Goal: Use online tool/utility: Utilize a website feature to perform a specific function

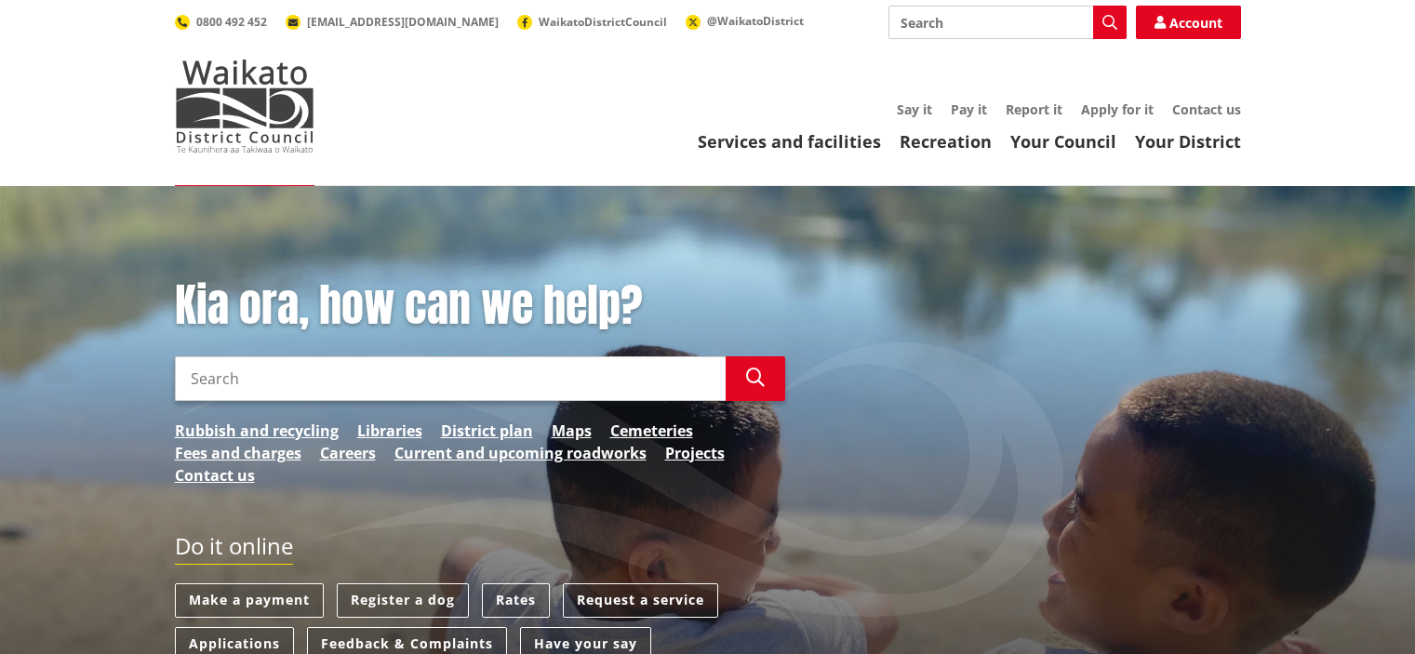
scroll to position [93, 0]
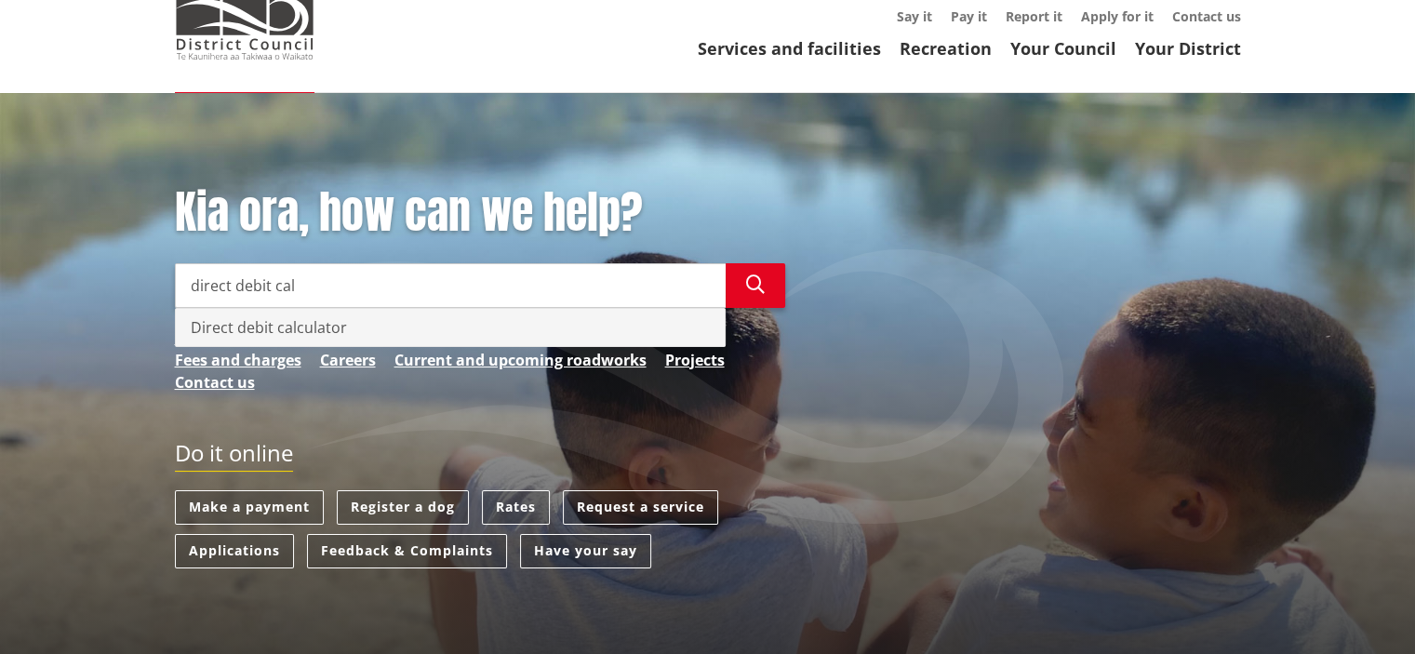
click at [423, 323] on div "Direct debit calculator" at bounding box center [450, 327] width 549 height 37
click at [426, 327] on div "Direct debit calculator" at bounding box center [450, 327] width 549 height 37
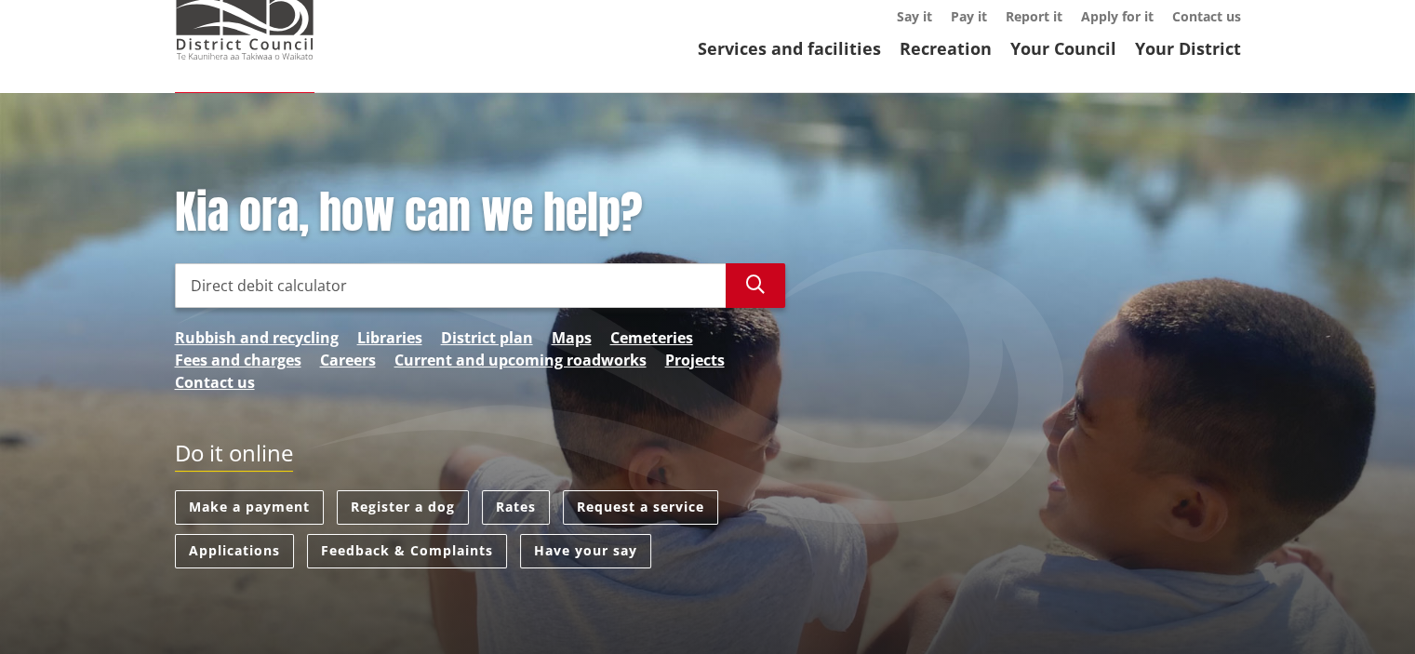
type input "Direct debit calculator"
drag, startPoint x: 752, startPoint y: 293, endPoint x: 765, endPoint y: 286, distance: 15.0
click at [753, 293] on icon "button" at bounding box center [755, 284] width 19 height 19
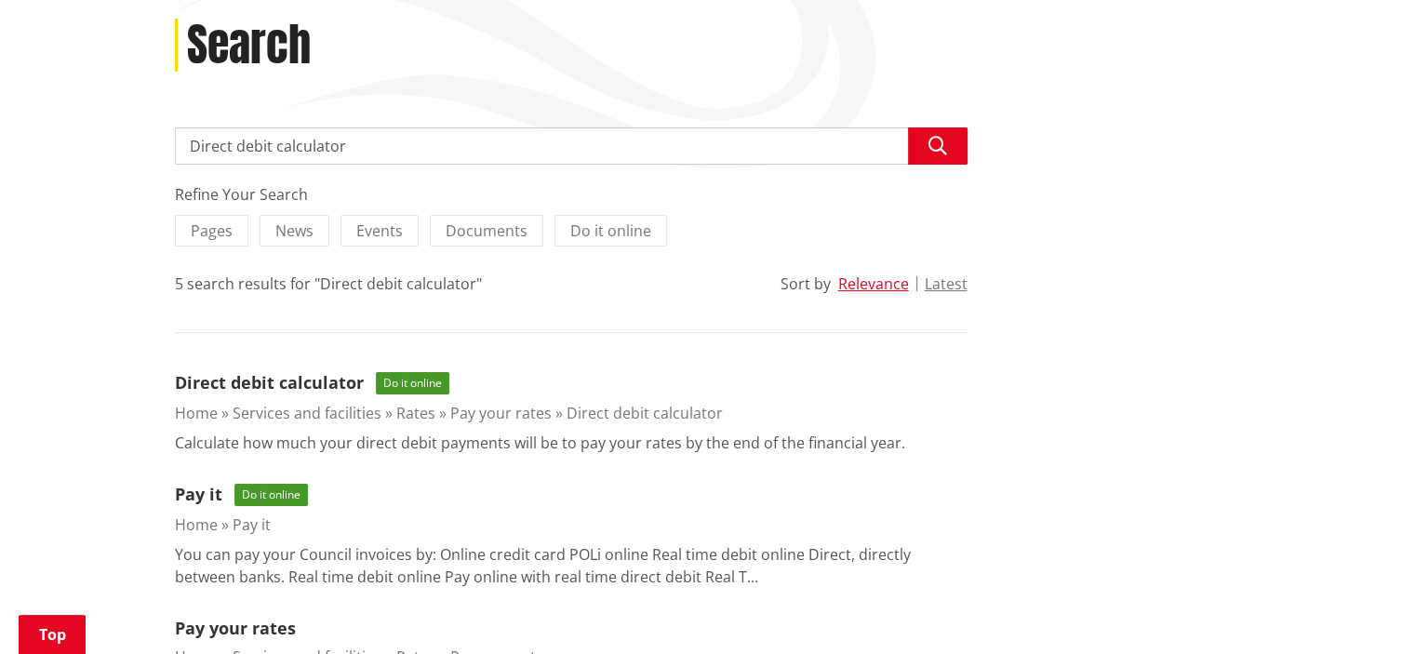
scroll to position [372, 0]
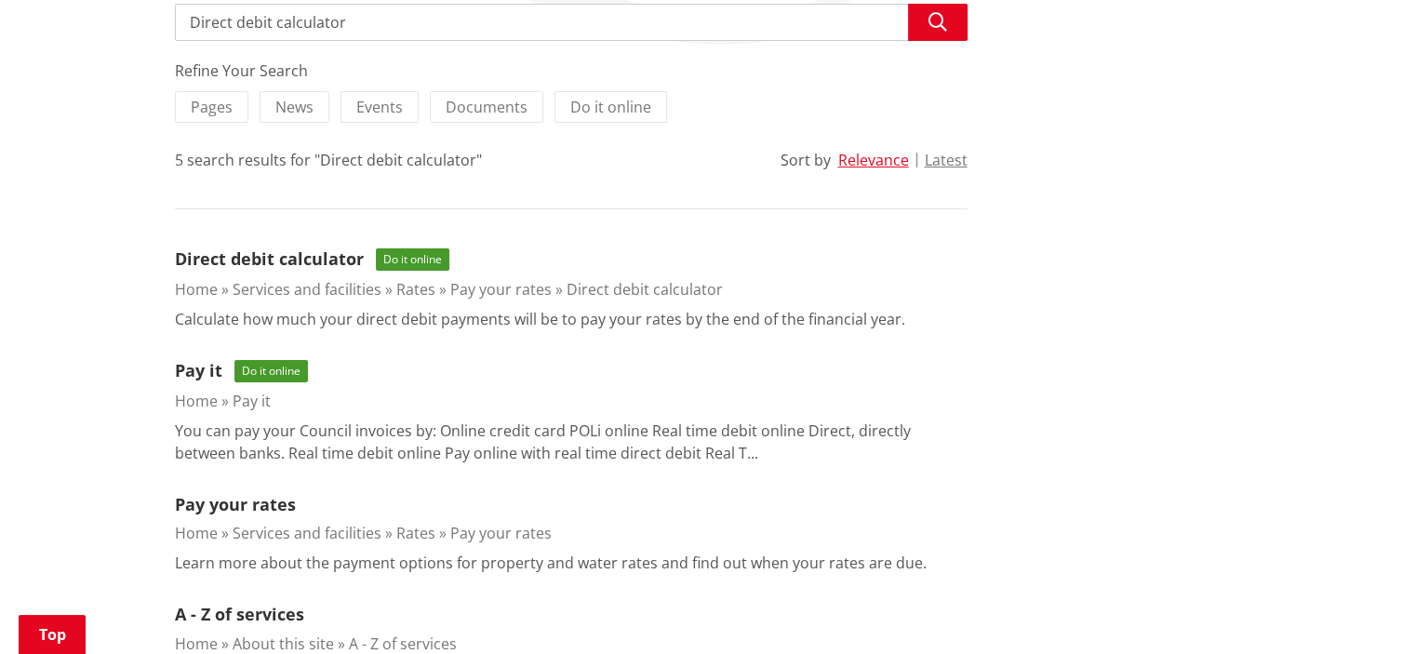
click at [295, 273] on li "Direct debit calculator Do it online Home Services and facilities Rates Pay you…" at bounding box center [571, 288] width 793 height 84
drag, startPoint x: 313, startPoint y: 258, endPoint x: 339, endPoint y: 280, distance: 33.6
click at [314, 256] on link "Direct debit calculator" at bounding box center [269, 258] width 189 height 22
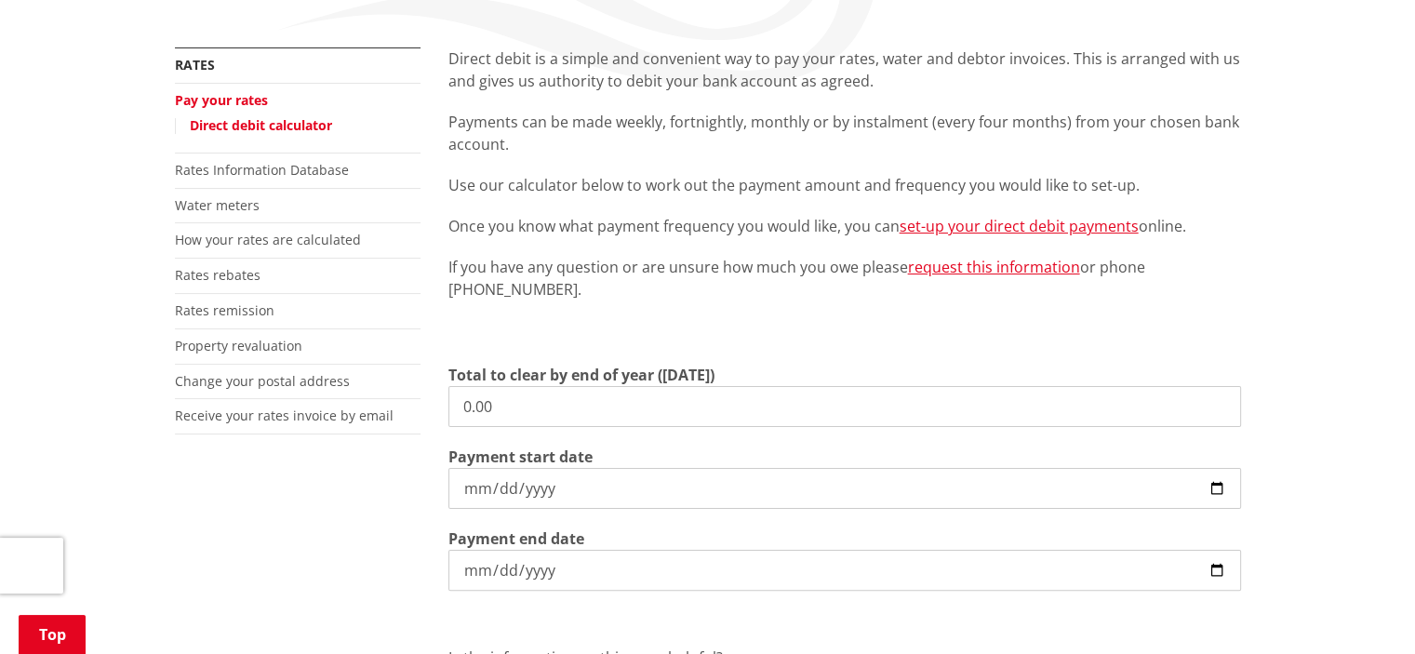
scroll to position [465, 0]
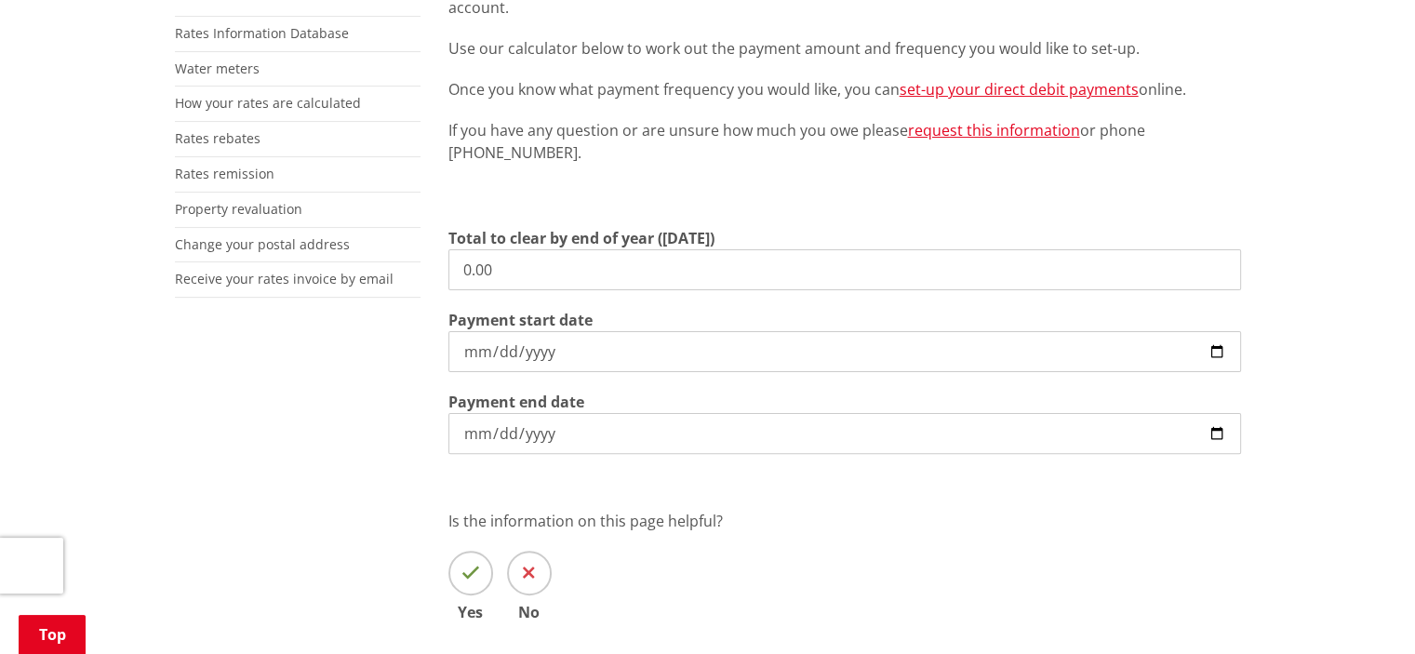
click at [626, 280] on input "0.00" at bounding box center [844, 269] width 793 height 41
type input "0"
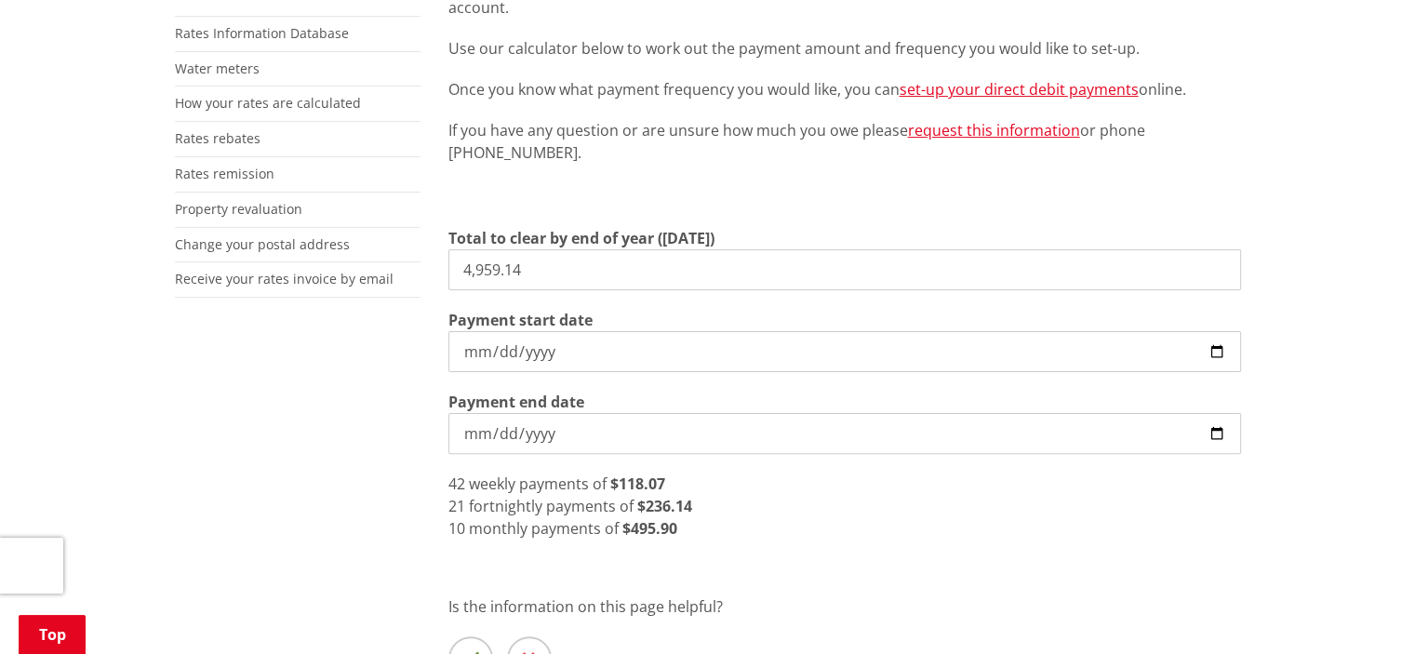
type input "4,959.14"
click at [1207, 352] on input "2025-09-11" at bounding box center [844, 351] width 793 height 41
click at [1209, 353] on input "2025-09-11" at bounding box center [844, 351] width 793 height 41
type input "2025-09-18"
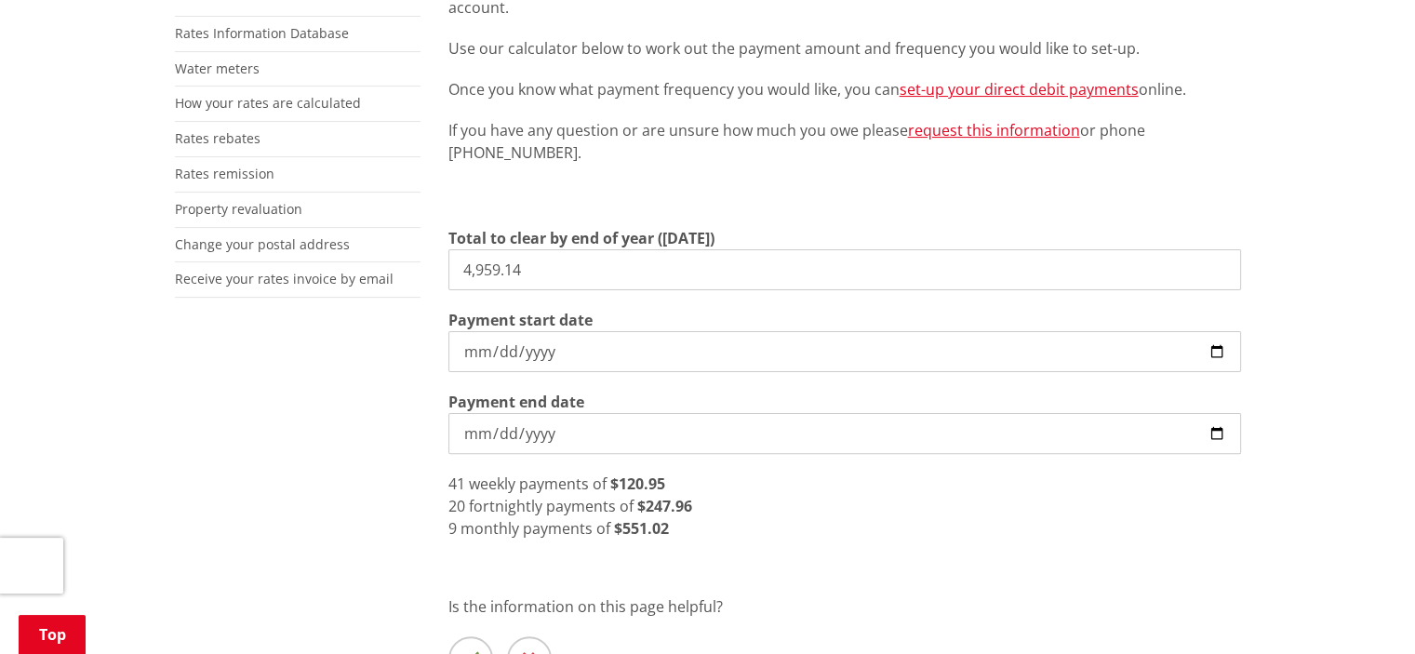
click at [939, 575] on div "Direct debit is a simple and convenient way to pay your rates, water and debtor…" at bounding box center [844, 336] width 820 height 850
